Goal: Task Accomplishment & Management: Complete application form

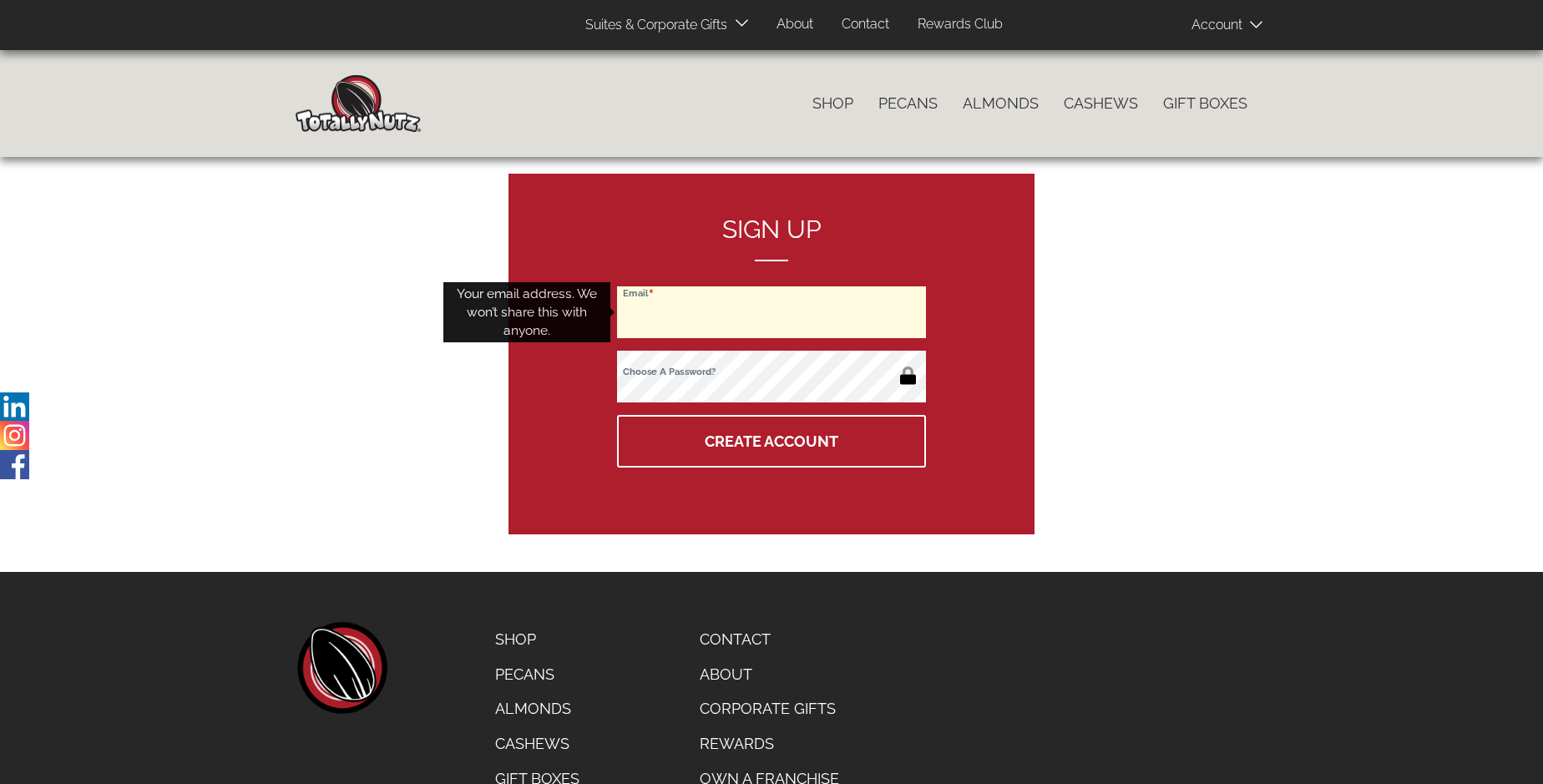
click at [772, 312] on input "Email" at bounding box center [772, 312] width 309 height 51
type input "[EMAIL_ADDRESS][DOMAIN_NAME]"
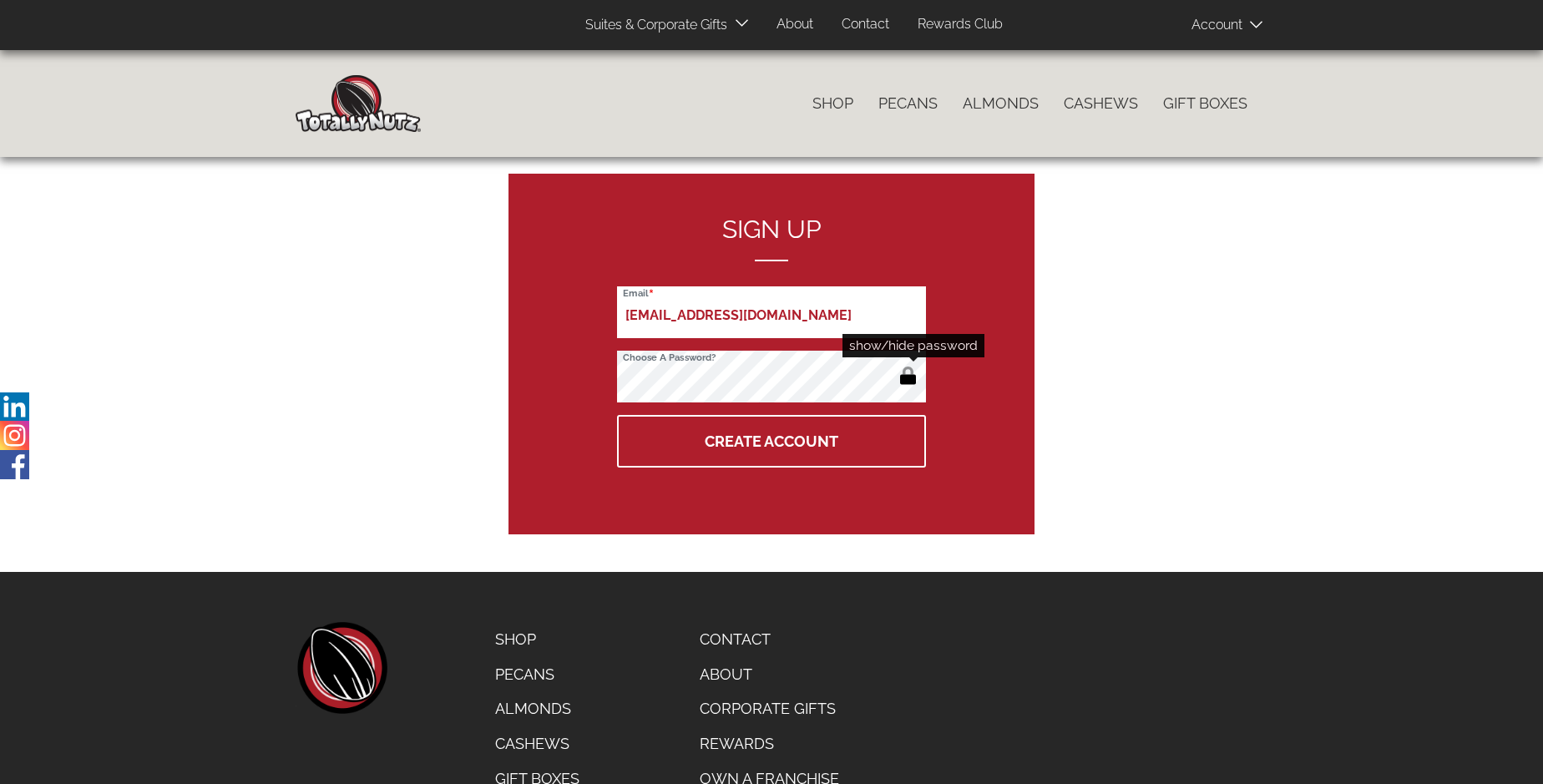
click at [907, 377] on button "button" at bounding box center [908, 377] width 28 height 27
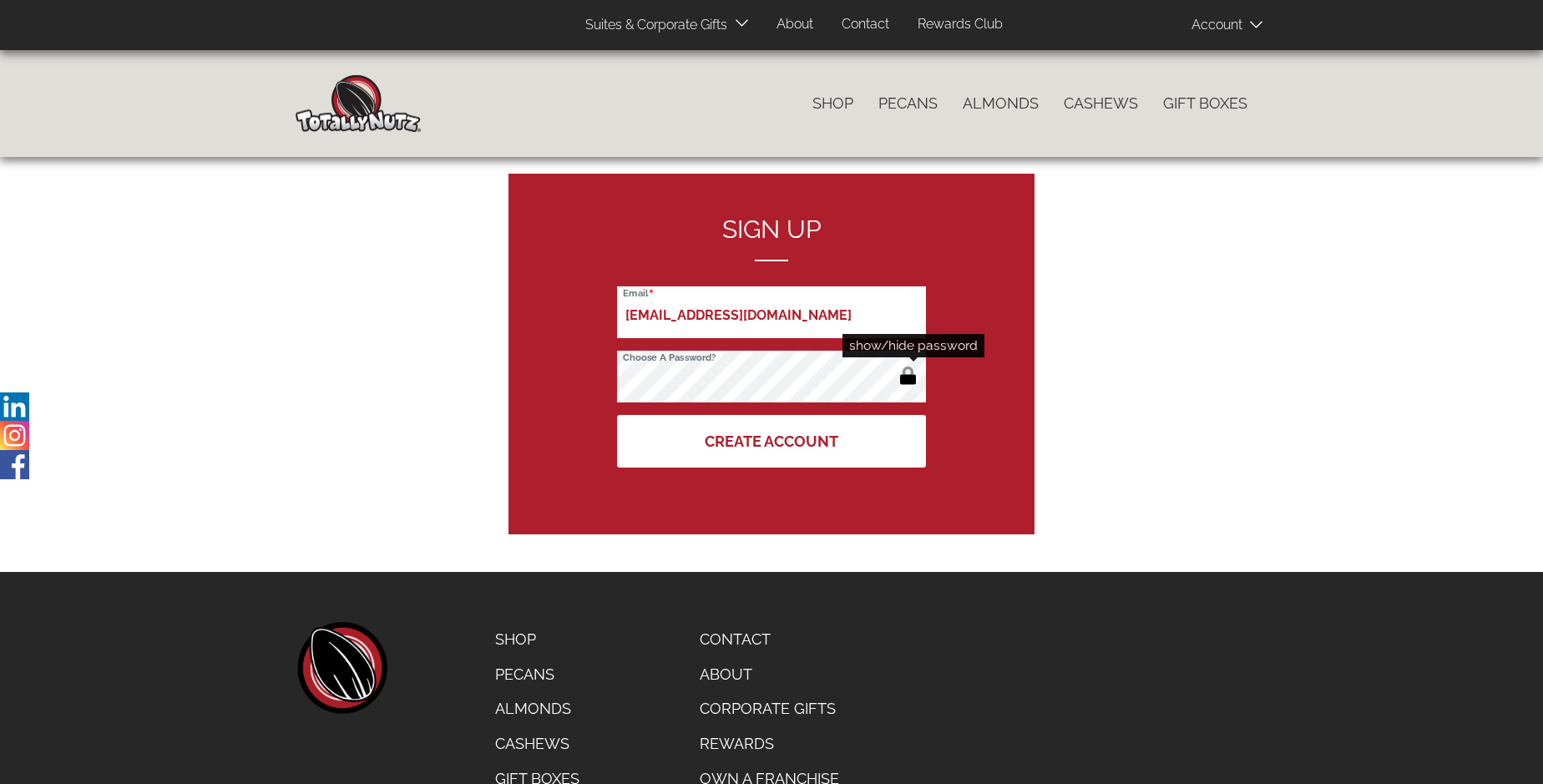
click at [772, 441] on button "Create Account" at bounding box center [772, 440] width 309 height 52
